Goal: Obtain resource: Download file/media

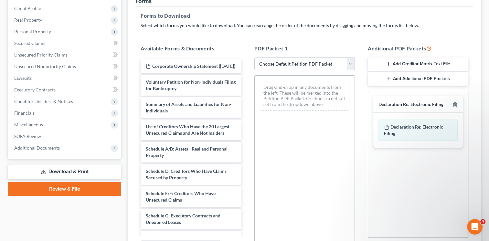
scroll to position [87, 0]
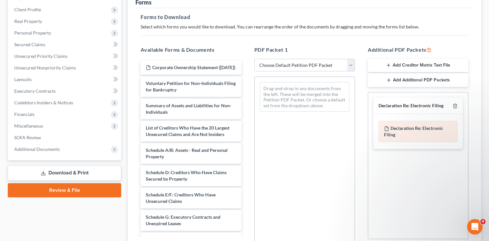
click at [427, 134] on div "Declaration Re: Electronic Filing of Petition, Lists, Schedules and Statements …" at bounding box center [417, 131] width 79 height 21
click at [404, 127] on span "Declaration Re: Electronic Filing" at bounding box center [413, 131] width 59 height 12
drag, startPoint x: 404, startPoint y: 127, endPoint x: 404, endPoint y: 133, distance: 5.8
click at [404, 133] on div "Declaration Re: Electronic Filing of Petition, Lists, Schedules and Statements …" at bounding box center [417, 131] width 79 height 21
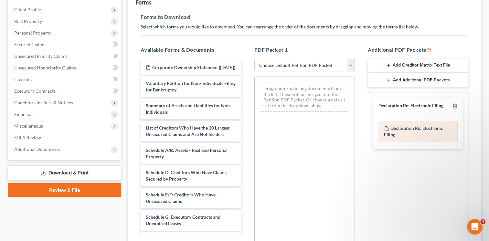
click at [401, 130] on span "Declaration Re: Electronic Filing" at bounding box center [413, 131] width 59 height 12
click at [388, 127] on icon at bounding box center [387, 129] width 4 height 4
click at [394, 104] on div "Declaration Re: Electronic Filing" at bounding box center [410, 106] width 65 height 6
click at [398, 105] on div "Declaration Re: Electronic Filing" at bounding box center [410, 106] width 65 height 6
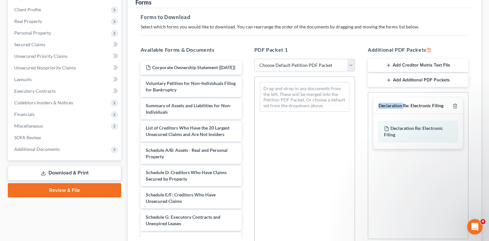
click at [398, 105] on div "Declaration Re: Electronic Filing" at bounding box center [410, 106] width 65 height 6
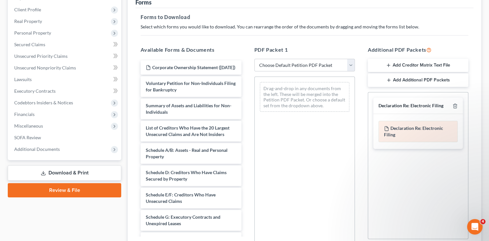
drag, startPoint x: 398, startPoint y: 105, endPoint x: 399, endPoint y: 129, distance: 23.3
click at [399, 129] on span "Declaration Re: Electronic Filing" at bounding box center [413, 131] width 59 height 12
click at [86, 173] on link "Download & Print" at bounding box center [64, 172] width 113 height 15
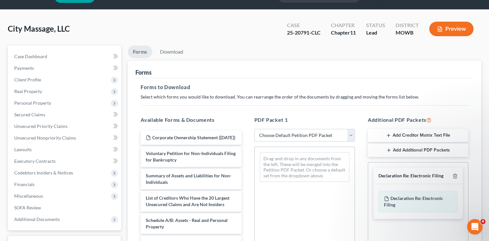
scroll to position [20, 0]
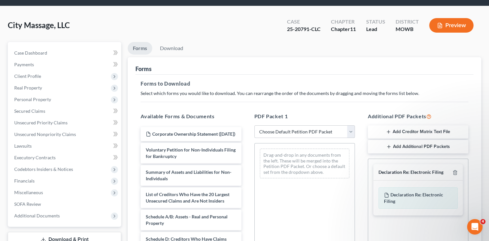
click at [350, 130] on select "Choose Default Petition PDF Packet Complete Bankruptcy Petition (all forms and …" at bounding box center [304, 131] width 101 height 13
select select "3"
click at [254, 125] on select "Choose Default Petition PDF Packet Complete Bankruptcy Petition (all forms and …" at bounding box center [304, 131] width 101 height 13
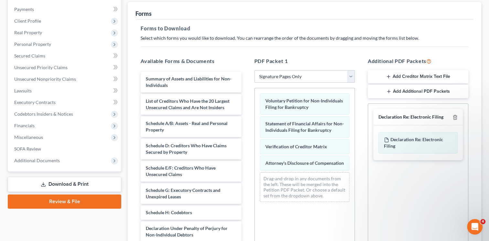
scroll to position [79, 0]
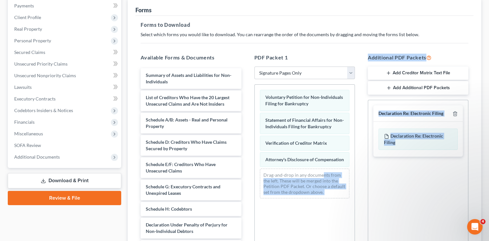
drag, startPoint x: 409, startPoint y: 143, endPoint x: 322, endPoint y: 178, distance: 93.8
click at [322, 178] on div "Available Forms & Documents Summary of Assets and Liabilities for Non-Individua…" at bounding box center [304, 157] width 341 height 219
drag, startPoint x: 322, startPoint y: 178, endPoint x: 380, endPoint y: 187, distance: 58.9
click at [380, 187] on div "Social Security Number Statement of Social Security Number Creditor Matrix Text…" at bounding box center [418, 173] width 101 height 147
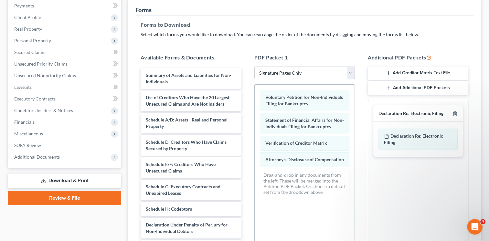
click at [357, 159] on div "PDF Packet 1 Choose Default Petition PDF Packet Complete Bankruptcy Petition (a…" at bounding box center [304, 157] width 113 height 219
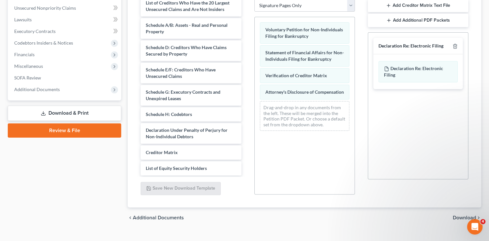
scroll to position [145, 0]
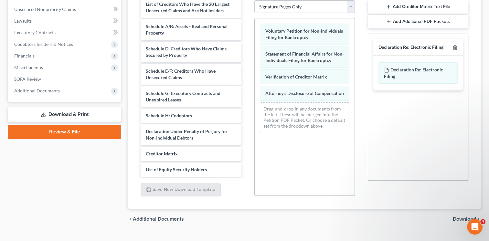
click at [457, 218] on span "Download" at bounding box center [464, 219] width 23 height 5
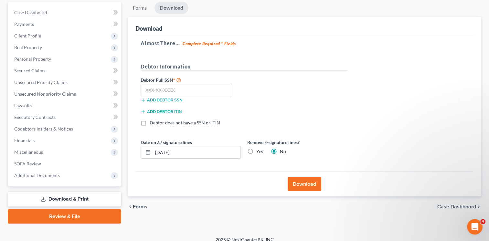
scroll to position [61, 0]
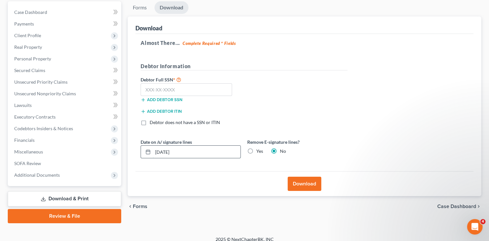
click at [167, 152] on input "[DATE]" at bounding box center [197, 152] width 88 height 12
type input "1"
type input "[DATE]"
click at [261, 176] on div "Download" at bounding box center [304, 183] width 338 height 25
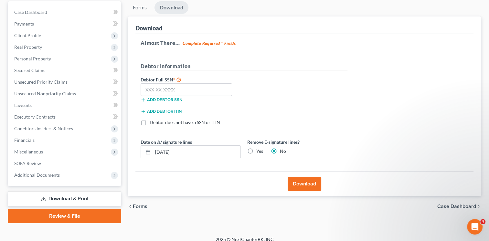
click at [256, 152] on label "Yes" at bounding box center [259, 151] width 7 height 6
click at [259, 152] on input "Yes" at bounding box center [261, 150] width 4 height 4
radio input "true"
click at [299, 185] on button "Download" at bounding box center [305, 184] width 34 height 14
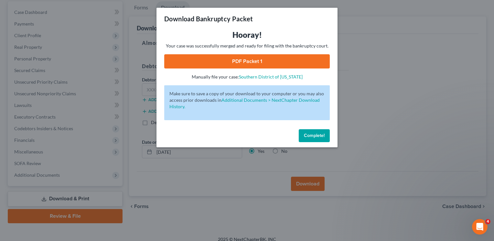
click at [265, 60] on link "PDF Packet 1" at bounding box center [246, 61] width 165 height 14
click at [313, 134] on span "Complete!" at bounding box center [314, 135] width 21 height 5
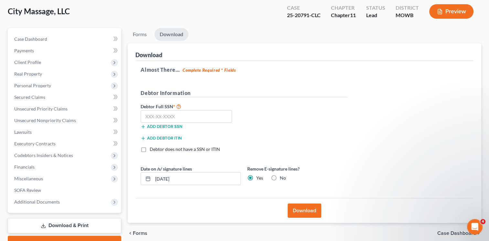
scroll to position [67, 0]
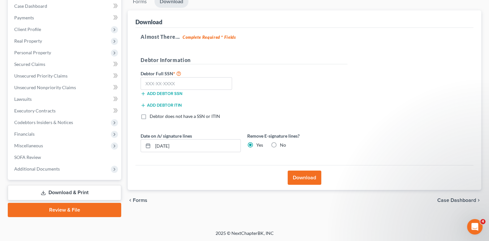
click at [280, 145] on label "No" at bounding box center [283, 145] width 6 height 6
click at [282, 145] on input "No" at bounding box center [284, 144] width 4 height 4
radio input "true"
radio input "false"
click at [303, 178] on button "Download" at bounding box center [305, 178] width 34 height 14
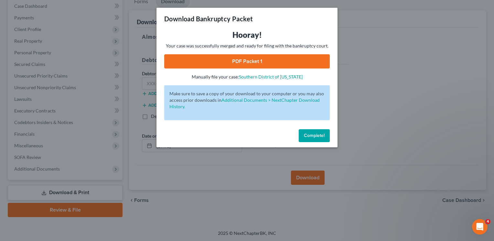
click at [261, 63] on link "PDF Packet 1" at bounding box center [246, 61] width 165 height 14
click at [303, 133] on button "Complete!" at bounding box center [314, 135] width 31 height 13
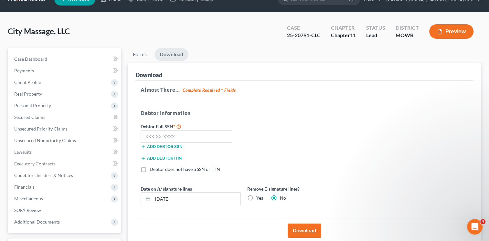
scroll to position [0, 0]
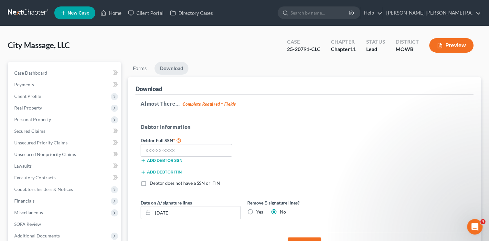
select select "1"
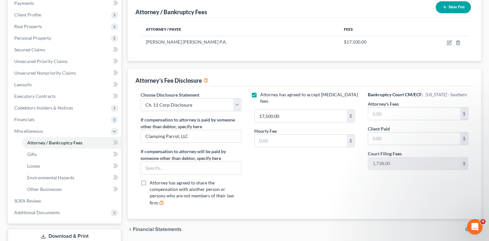
scroll to position [125, 0]
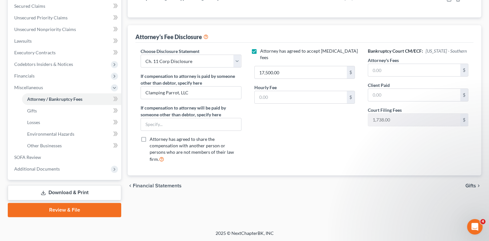
click at [60, 193] on link "Download & Print" at bounding box center [64, 192] width 113 height 15
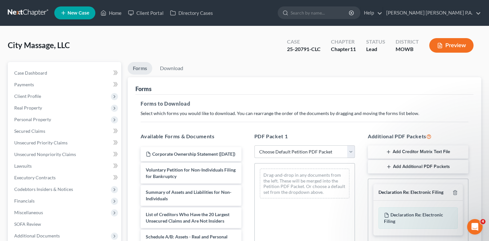
click at [350, 152] on select "Choose Default Petition PDF Packet Complete Bankruptcy Petition (all forms and …" at bounding box center [304, 151] width 101 height 13
click at [419, 150] on button "Add Creditor Matrix Text File" at bounding box center [418, 152] width 101 height 14
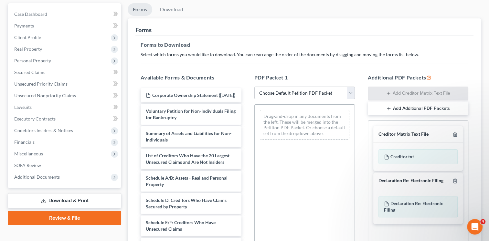
scroll to position [59, 0]
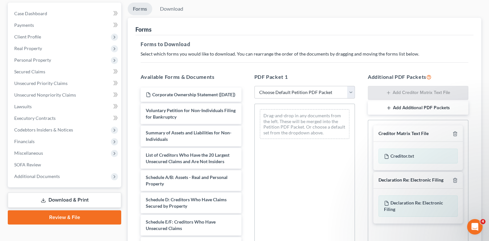
click at [369, 120] on div "Additional PDF Packets Add Creditor Matrix Text File Add Additional PDF Packets…" at bounding box center [417, 177] width 113 height 219
click at [306, 173] on div "Available Forms & Documents Corporate Ownership Statement ([DATE]) Voluntary Pe…" at bounding box center [304, 177] width 341 height 219
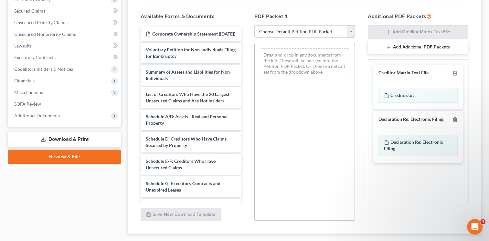
scroll to position [139, 0]
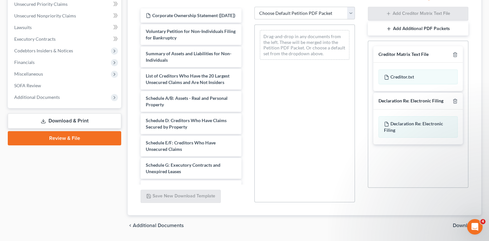
click at [439, 193] on div "Additional PDF Packets Add Creditor Matrix Text File Add Additional PDF Packets…" at bounding box center [417, 98] width 113 height 219
click at [455, 224] on span "Download" at bounding box center [464, 225] width 23 height 5
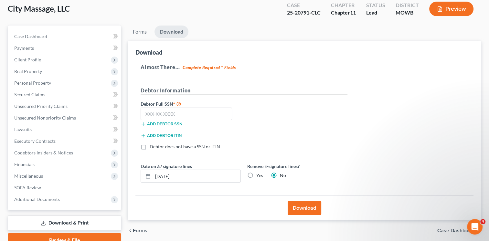
scroll to position [39, 0]
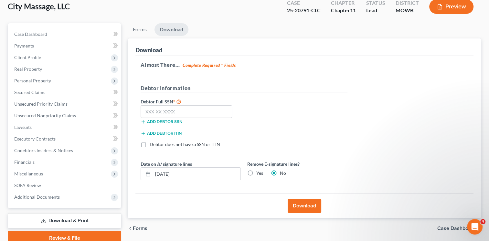
click at [300, 204] on button "Download" at bounding box center [305, 206] width 34 height 14
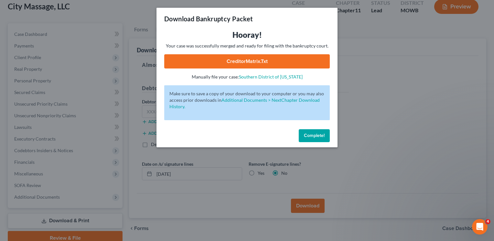
click at [257, 60] on link "CreditorMatrix.txt" at bounding box center [246, 61] width 165 height 14
click at [317, 135] on span "Complete!" at bounding box center [314, 135] width 21 height 5
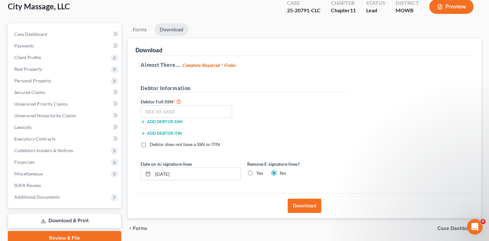
select select "1"
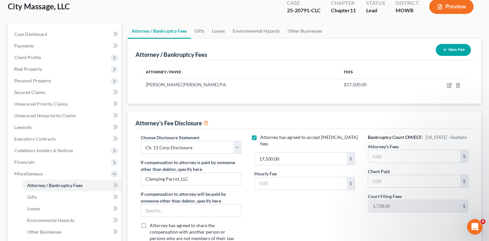
scroll to position [97, 0]
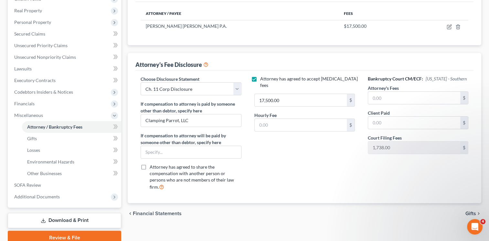
click at [64, 220] on link "Download & Print" at bounding box center [64, 220] width 113 height 15
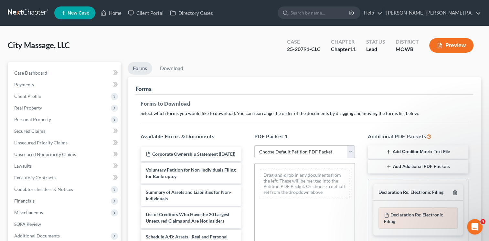
click at [415, 218] on div "Declaration Re: Electronic Filing of Petition, Lists, Schedules and Statements …" at bounding box center [417, 217] width 79 height 21
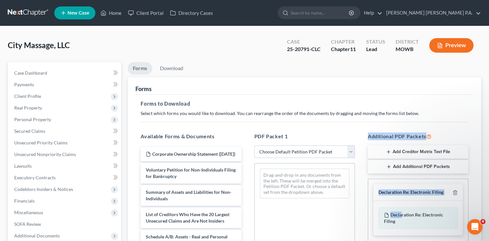
drag, startPoint x: 401, startPoint y: 211, endPoint x: 327, endPoint y: 205, distance: 74.3
click at [327, 205] on div "Available Forms & Documents Corporate Ownership Statement ([DATE]) Voluntary Pe…" at bounding box center [304, 236] width 341 height 219
click at [401, 191] on div "Declaration Re: Electronic Filing" at bounding box center [410, 192] width 65 height 6
drag, startPoint x: 406, startPoint y: 193, endPoint x: 310, endPoint y: 212, distance: 97.2
click at [310, 212] on div "Available Forms & Documents Corporate Ownership Statement ([DATE]) Voluntary Pe…" at bounding box center [304, 236] width 341 height 219
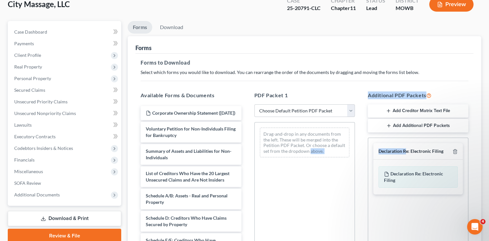
scroll to position [59, 0]
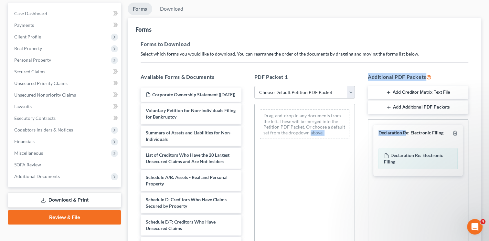
click at [452, 69] on div "Additional PDF Packets Add Creditor Matrix Text File Add Additional PDF Packets…" at bounding box center [417, 177] width 113 height 219
click at [421, 106] on button "Add Additional PDF Packets" at bounding box center [418, 108] width 101 height 14
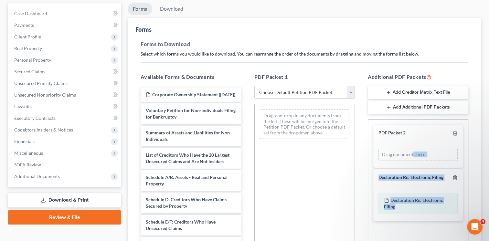
drag, startPoint x: 418, startPoint y: 204, endPoint x: 413, endPoint y: 157, distance: 47.1
click at [413, 157] on div "PDF Packet 2 Drag documents here. Social Security Number Statement of Social Se…" at bounding box center [418, 173] width 100 height 107
drag, startPoint x: 413, startPoint y: 157, endPoint x: 408, endPoint y: 207, distance: 50.4
click at [408, 207] on div "Declaration Re: Electronic Filing of Petition, Lists, Schedules and Statements …" at bounding box center [417, 203] width 79 height 21
click at [387, 138] on div "PDF Packet 2" at bounding box center [418, 133] width 90 height 17
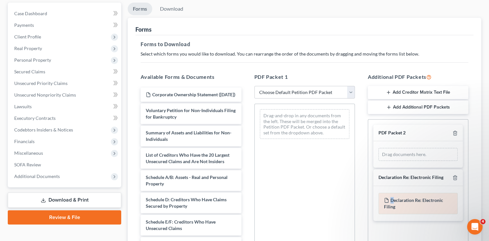
drag, startPoint x: 390, startPoint y: 200, endPoint x: 393, endPoint y: 202, distance: 3.8
click at [393, 202] on div "Declaration Re: Electronic Filing of Petition, Lists, Schedules and Statements …" at bounding box center [417, 203] width 79 height 21
drag, startPoint x: 393, startPoint y: 202, endPoint x: 392, endPoint y: 184, distance: 18.1
click at [392, 184] on div "Declaration Re: Electronic Filing" at bounding box center [418, 177] width 90 height 17
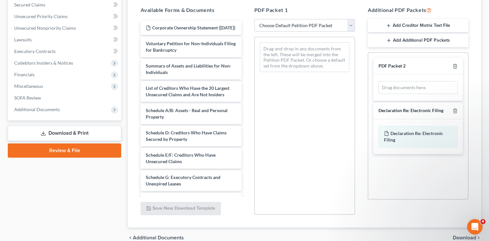
scroll to position [157, 0]
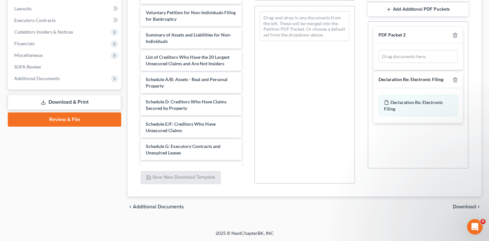
click at [457, 206] on span "Download" at bounding box center [464, 206] width 23 height 5
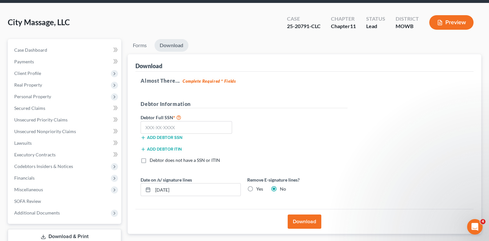
scroll to position [21, 0]
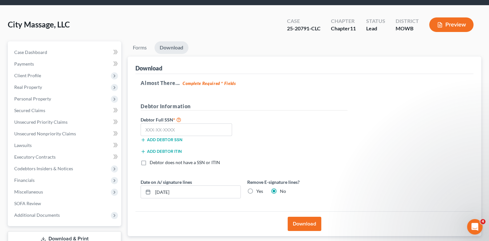
click at [310, 220] on button "Download" at bounding box center [305, 224] width 34 height 14
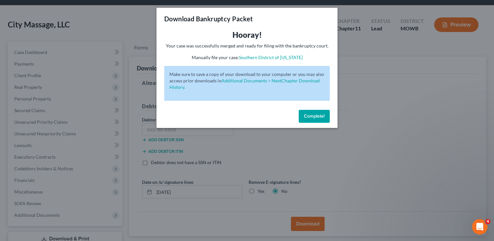
click at [310, 116] on span "Complete!" at bounding box center [314, 115] width 21 height 5
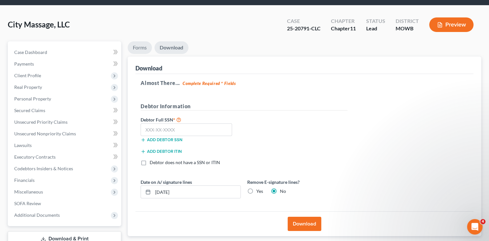
click at [138, 47] on link "Forms" at bounding box center [140, 47] width 24 height 13
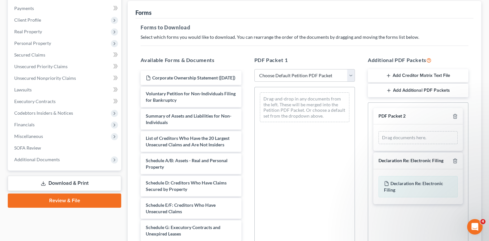
scroll to position [88, 0]
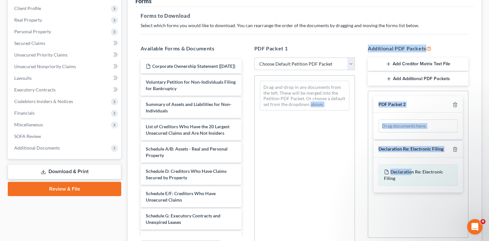
drag, startPoint x: 412, startPoint y: 170, endPoint x: 310, endPoint y: 133, distance: 108.9
click at [310, 133] on div "Available Forms & Documents Corporate Ownership Statement ([DATE]) Voluntary Pe…" at bounding box center [304, 148] width 341 height 219
drag, startPoint x: 310, startPoint y: 133, endPoint x: 311, endPoint y: 170, distance: 37.5
click at [311, 170] on div "Drag-and-drop in any documents from the left. These will be merged into the Pet…" at bounding box center [304, 164] width 101 height 178
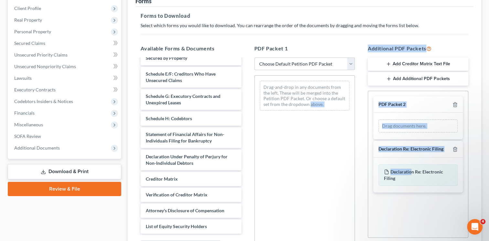
scroll to position [126, 0]
click at [310, 188] on div "Drag-and-drop in any documents from the left. These will be merged into the Pet…" at bounding box center [304, 164] width 101 height 178
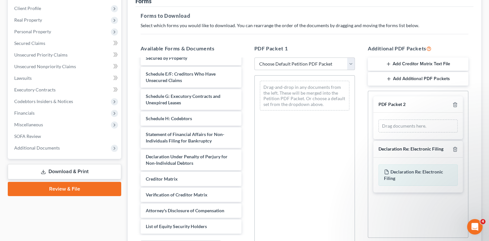
click at [404, 78] on button "Add Additional PDF Packets" at bounding box center [418, 79] width 101 height 14
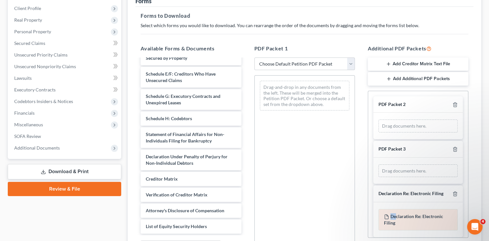
drag, startPoint x: 388, startPoint y: 215, endPoint x: 396, endPoint y: 217, distance: 8.6
click at [396, 217] on div "Declaration Re: Electronic Filing of Petition, Lists, Schedules and Statements …" at bounding box center [417, 219] width 79 height 21
click at [397, 216] on span "Declaration Re: Electronic Filing" at bounding box center [413, 220] width 59 height 12
click at [489, 178] on div "City Massage, LLC Upgraded Case 25-20791-CLC Chapter Chapter 11 Status Lead Dis…" at bounding box center [244, 118] width 489 height 361
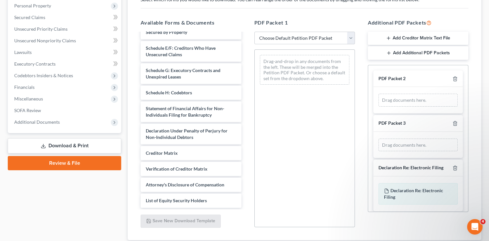
scroll to position [114, 0]
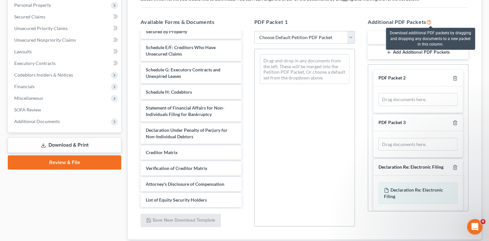
click at [430, 23] on icon at bounding box center [428, 22] width 5 height 6
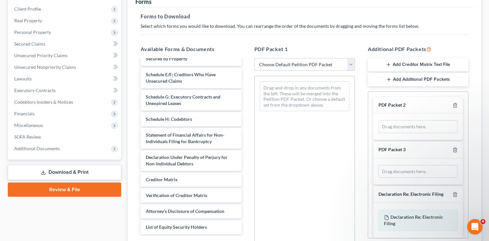
scroll to position [89, 0]
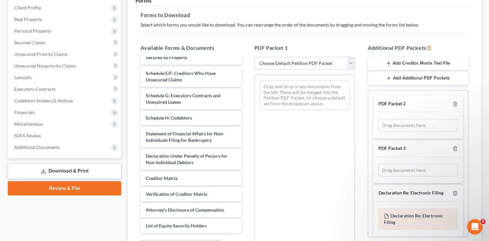
click at [402, 210] on div "Declaration Re: Electronic Filing of Petition, Lists, Schedules and Statements …" at bounding box center [417, 218] width 79 height 21
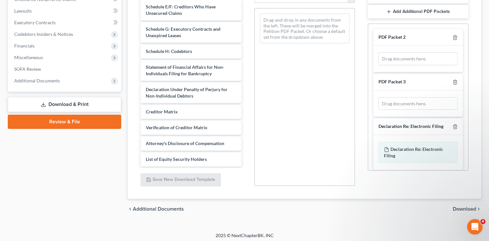
scroll to position [157, 0]
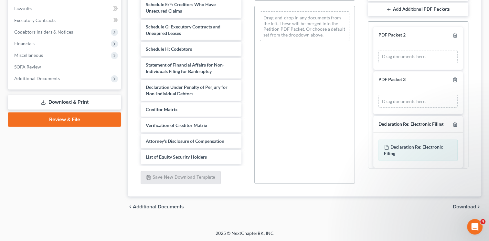
click at [470, 204] on span "Download" at bounding box center [464, 206] width 23 height 5
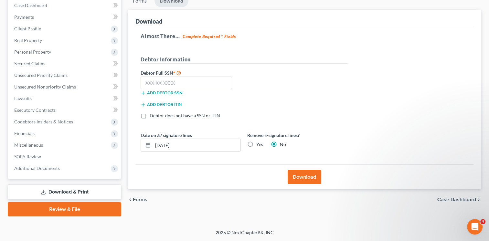
scroll to position [67, 0]
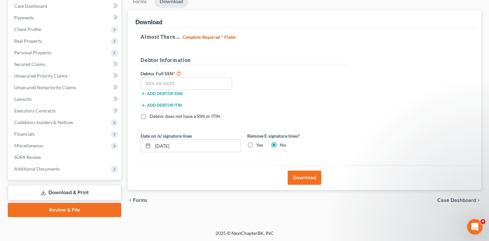
click at [296, 178] on button "Download" at bounding box center [305, 178] width 34 height 14
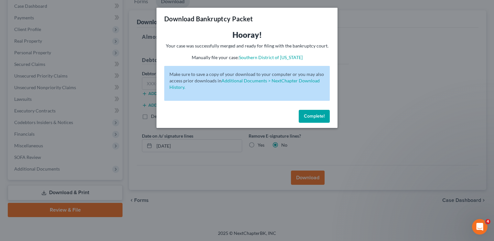
click at [315, 118] on span "Complete!" at bounding box center [314, 115] width 21 height 5
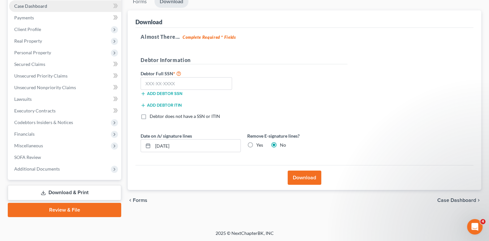
select select "1"
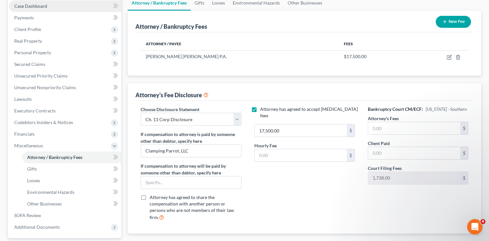
scroll to position [97, 0]
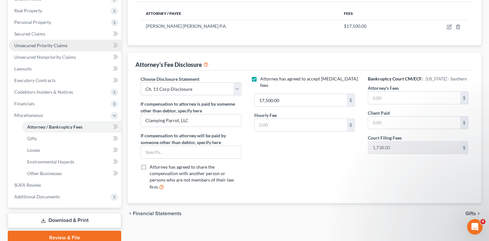
click at [100, 44] on link "Unsecured Priority Claims" at bounding box center [65, 46] width 112 height 12
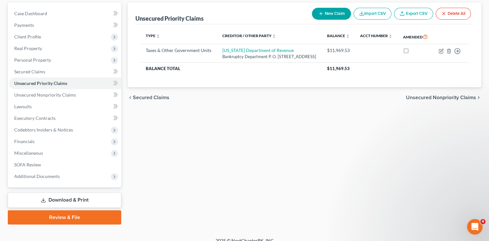
scroll to position [67, 0]
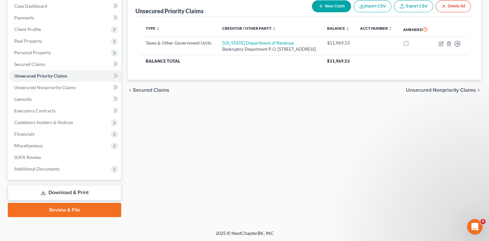
click at [84, 194] on link "Download & Print" at bounding box center [64, 192] width 113 height 15
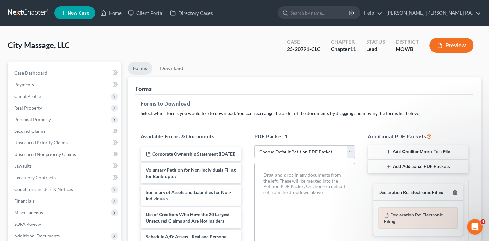
click at [409, 212] on span "Declaration Re: Electronic Filing" at bounding box center [413, 218] width 59 height 12
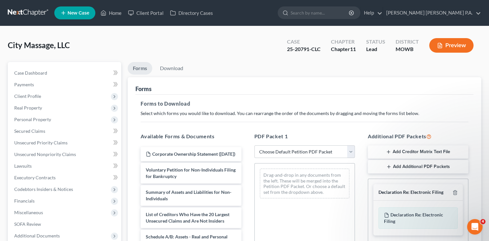
click at [417, 192] on div "Declaration Re: Electronic Filing" at bounding box center [410, 192] width 65 height 6
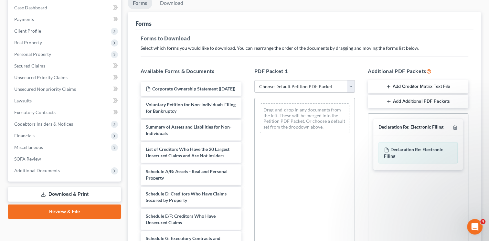
scroll to position [16, 0]
